Goal: Task Accomplishment & Management: Use online tool/utility

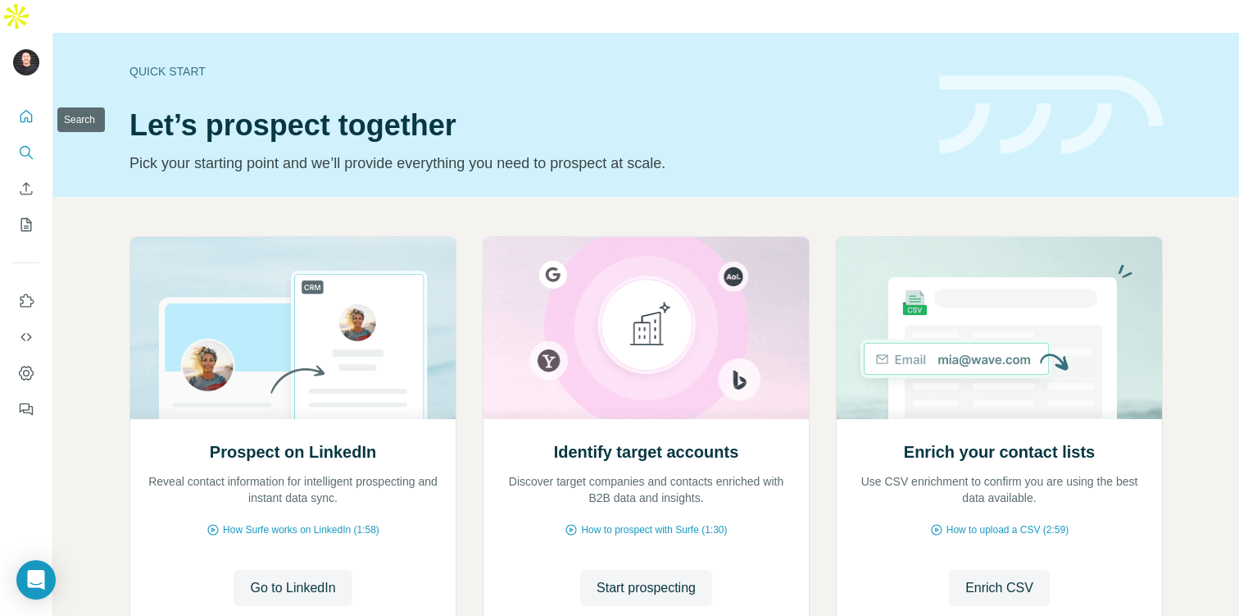
click at [24, 144] on icon "Search" at bounding box center [26, 152] width 16 height 16
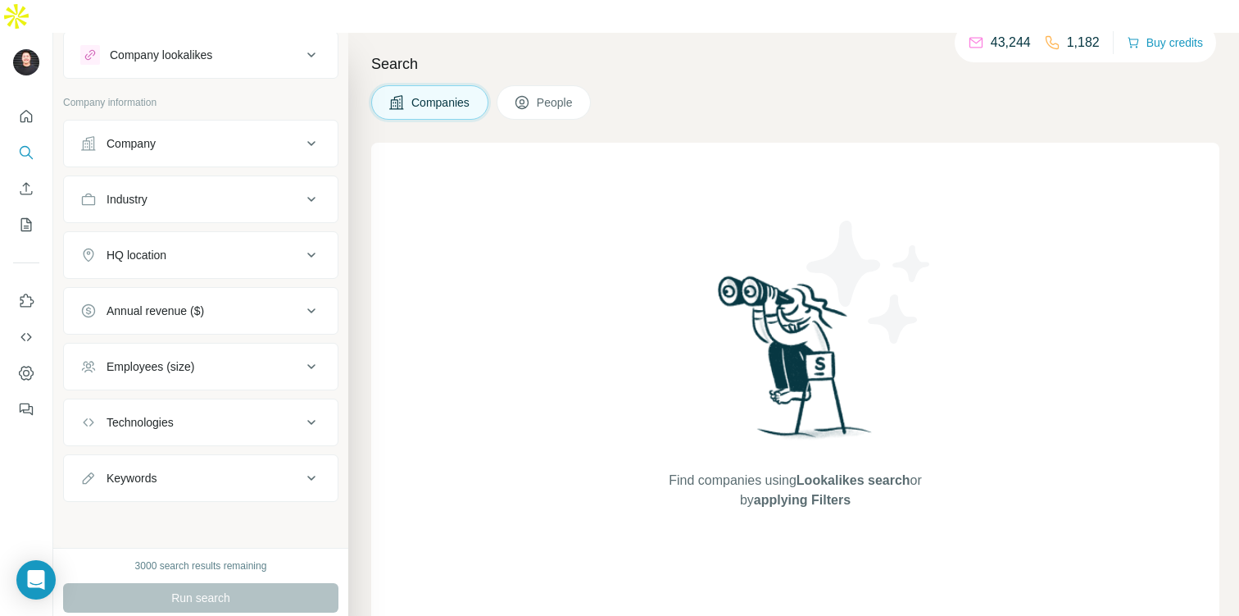
scroll to position [37, 0]
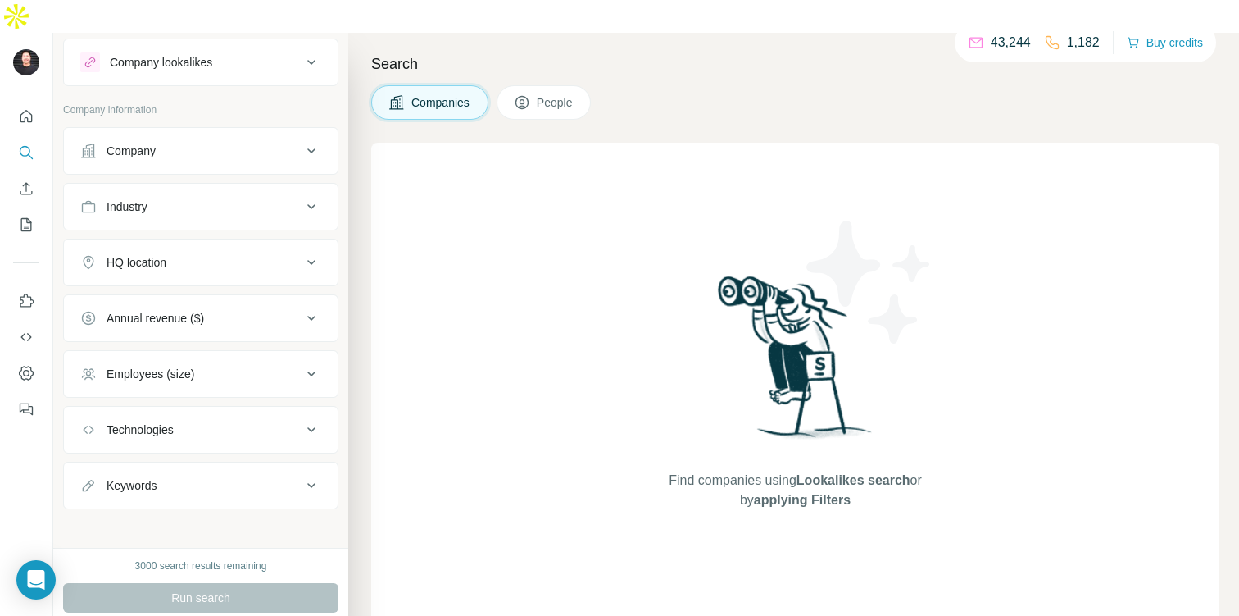
click at [191, 572] on div "View my saved searches" at bounding box center [229, 568] width 173 height 33
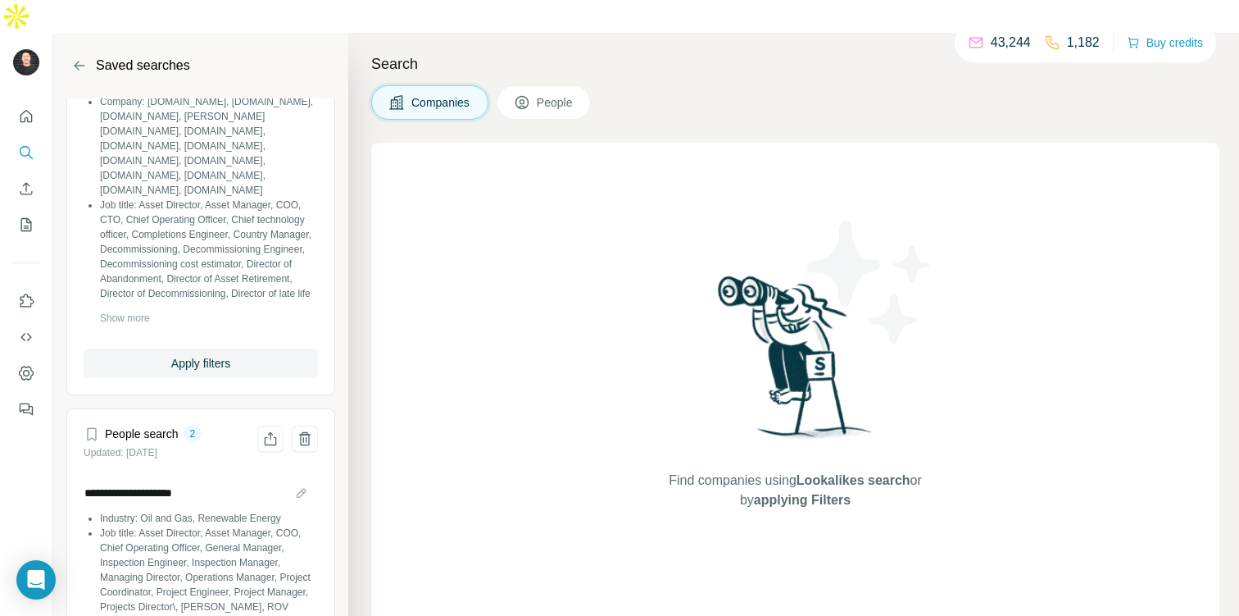
scroll to position [1125, 0]
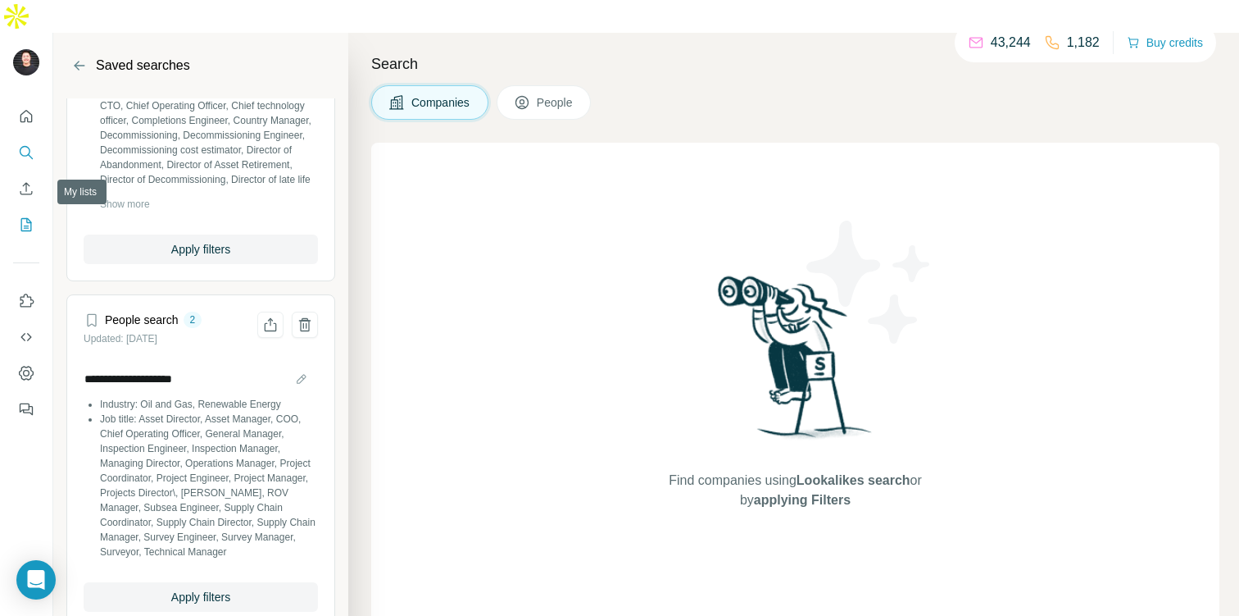
click at [21, 210] on button "My lists" at bounding box center [26, 225] width 26 height 30
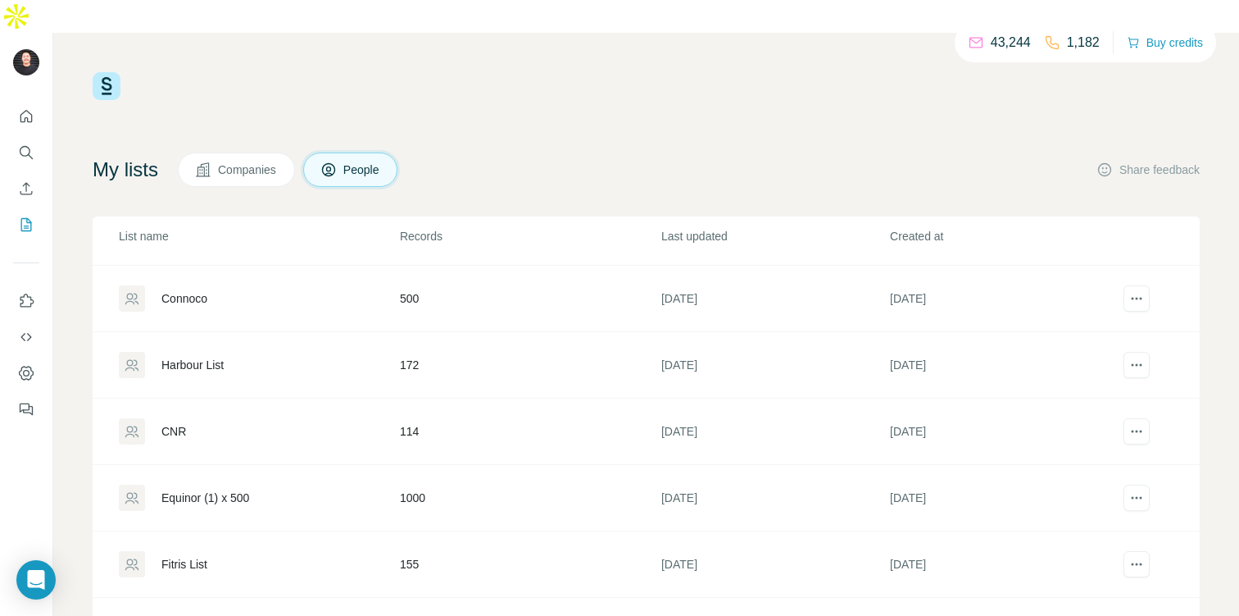
scroll to position [328, 0]
